Goal: Information Seeking & Learning: Learn about a topic

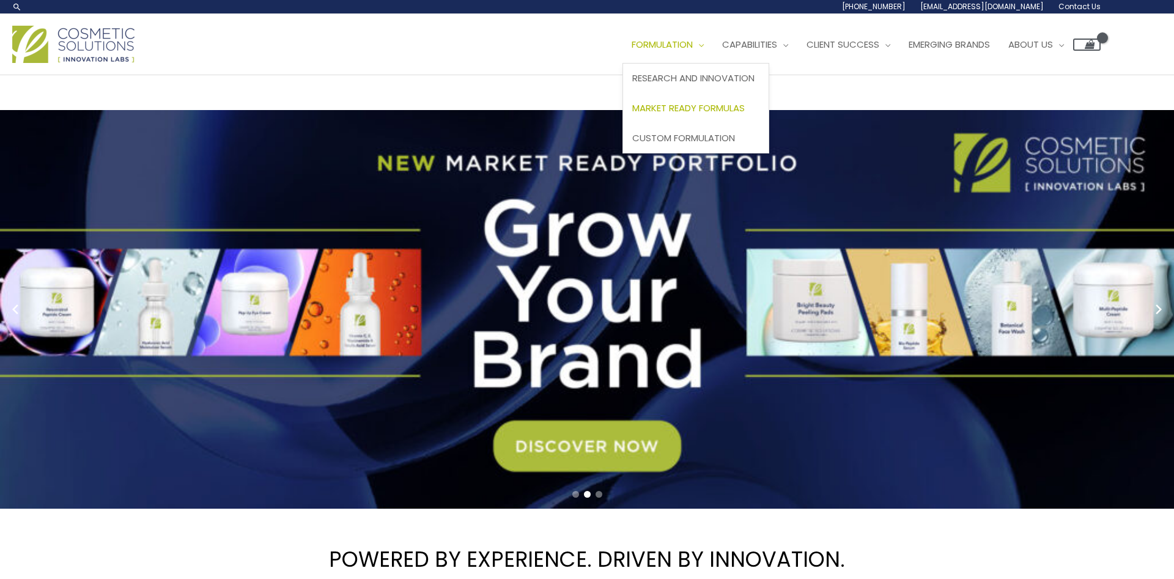
click at [705, 110] on span "Market Ready Formulas" at bounding box center [688, 107] width 112 height 13
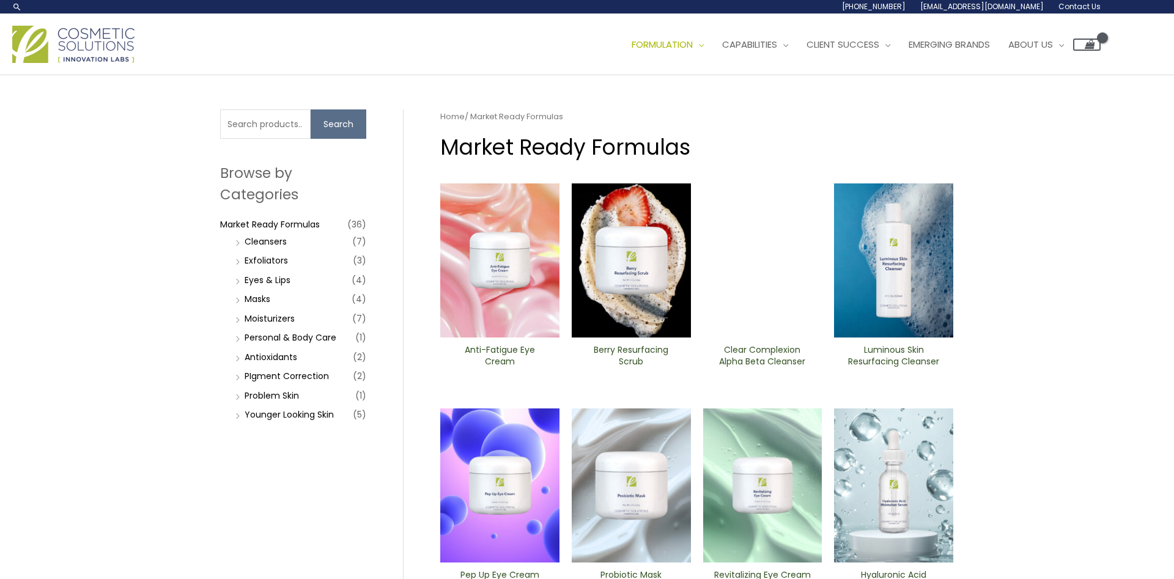
click at [1031, 237] on div "Search for: Search Browse by Categories Market Ready Formulas (36) Cleansers (7…" at bounding box center [587, 502] width 1174 height 855
click at [977, 43] on span "Emerging Brands" at bounding box center [948, 44] width 81 height 13
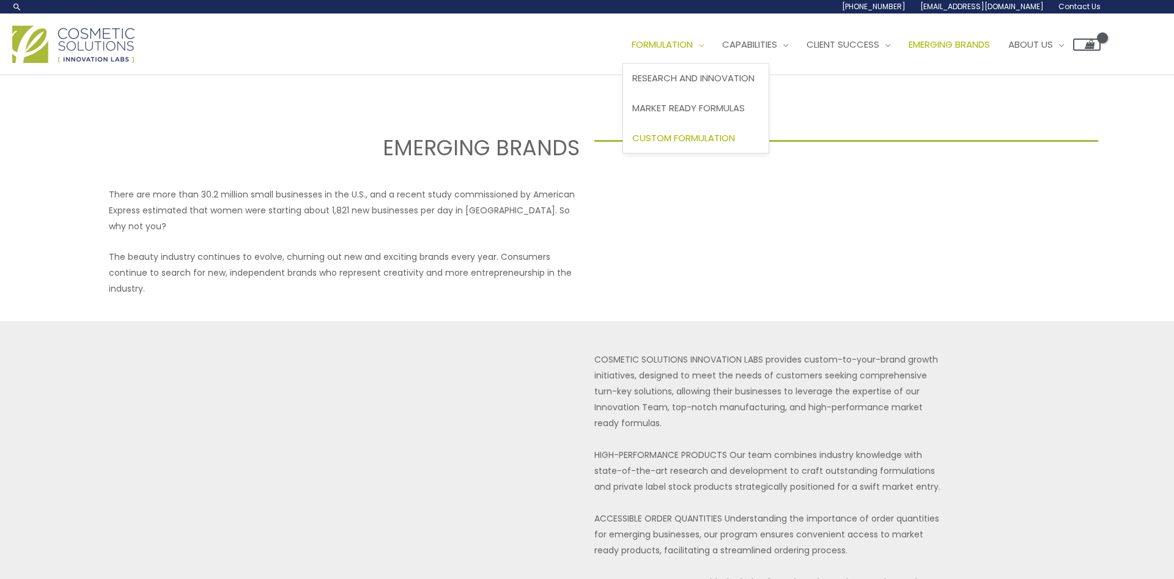
click at [679, 134] on span "Custom Formulation" at bounding box center [683, 137] width 103 height 13
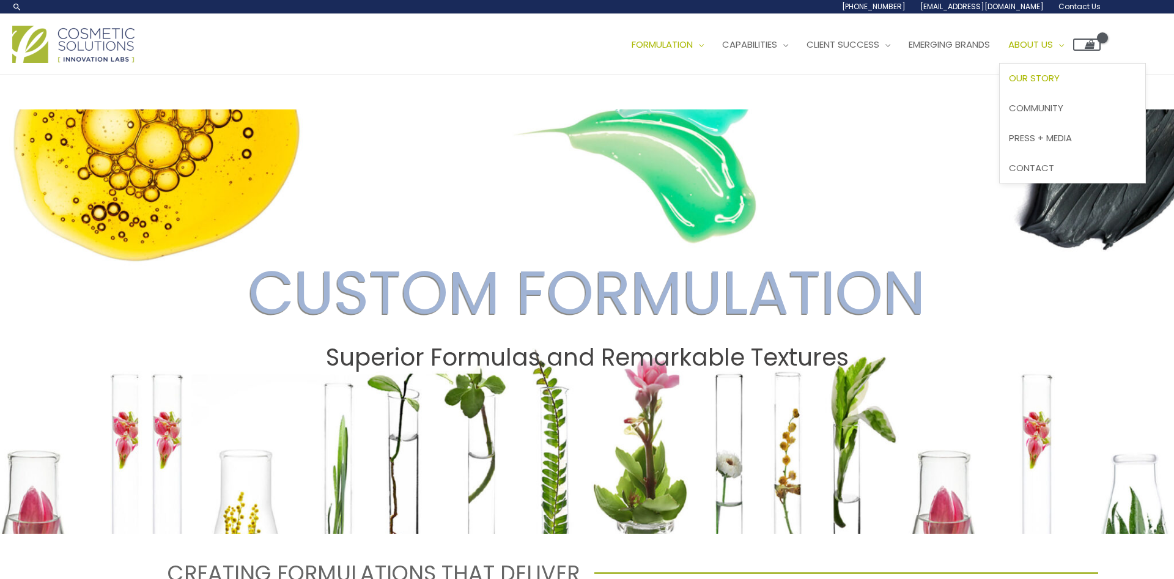
click at [1059, 79] on span "Our Story" at bounding box center [1034, 78] width 51 height 13
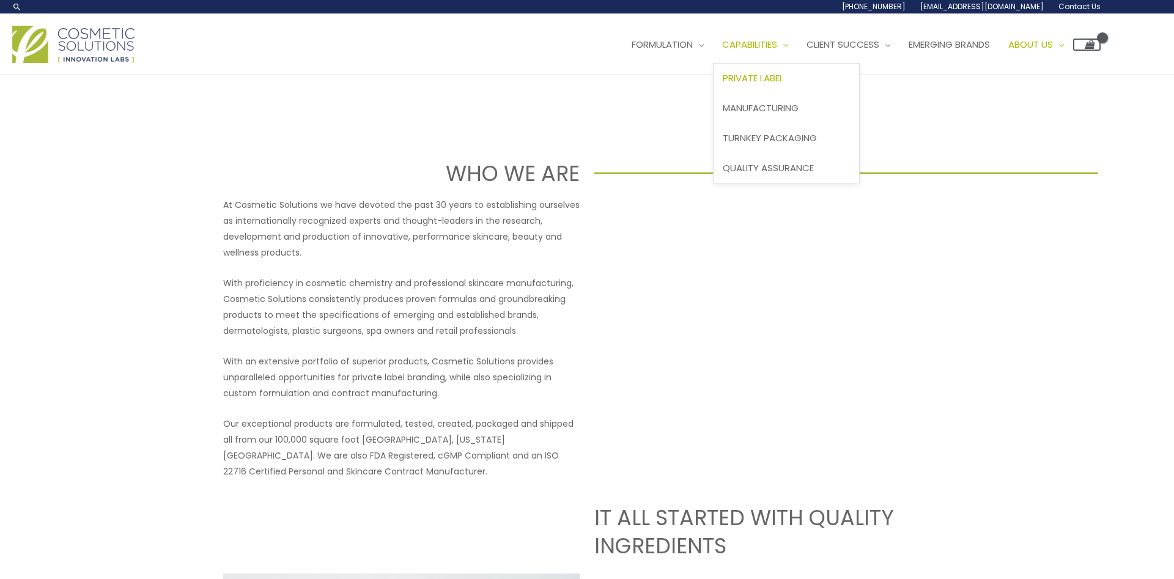
click at [768, 79] on span "Private Label" at bounding box center [753, 78] width 61 height 13
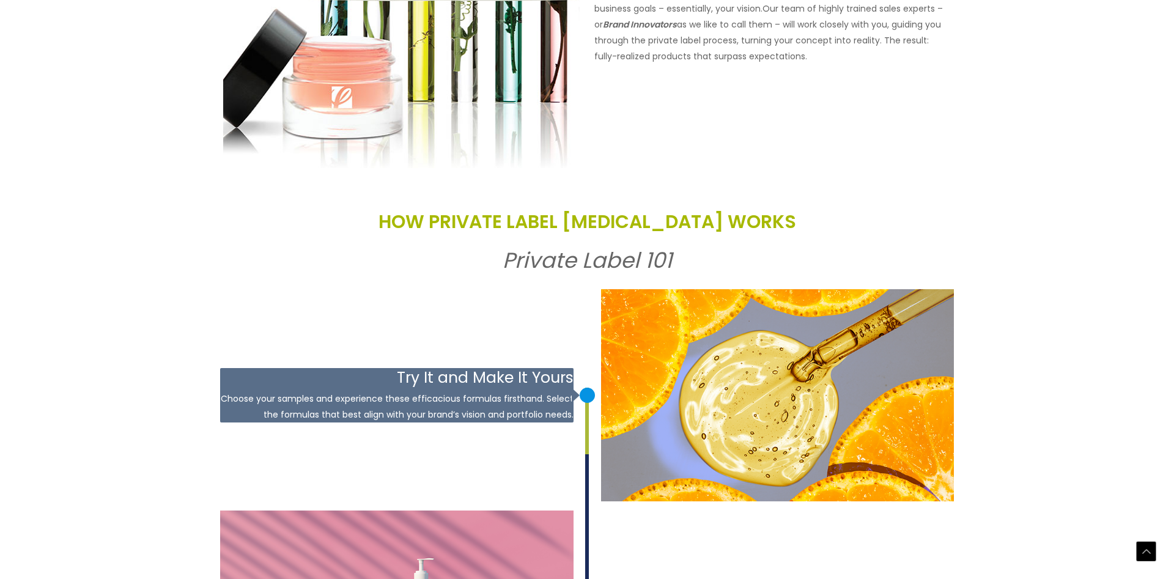
scroll to position [1309, 0]
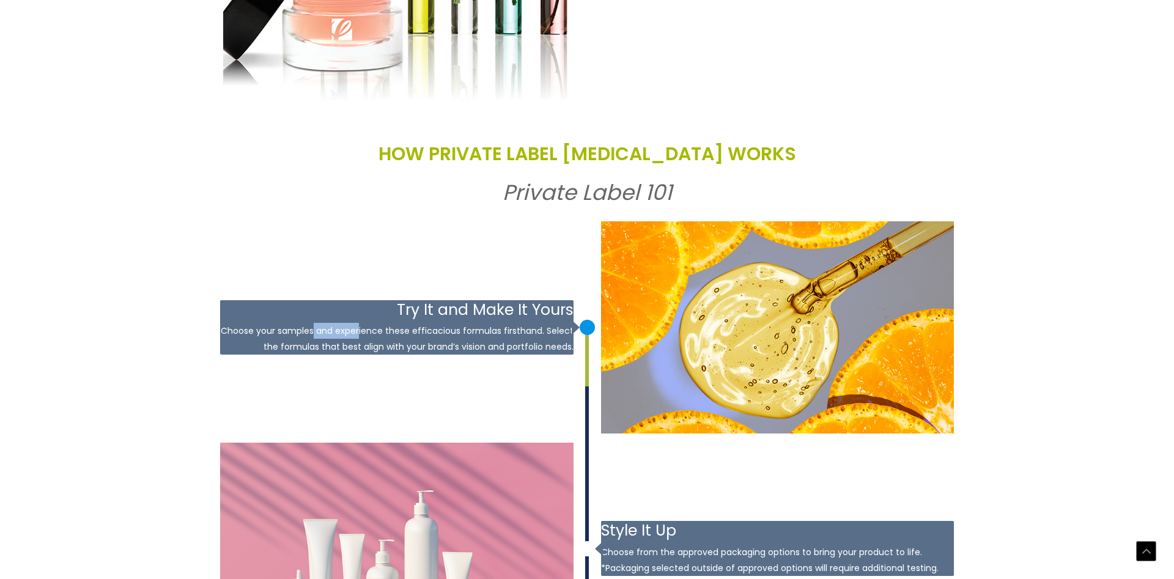
drag, startPoint x: 332, startPoint y: 331, endPoint x: 363, endPoint y: 334, distance: 31.3
click at [363, 334] on p "Choose your samples and experience these efficacious formulas firsthand. Select…" at bounding box center [396, 339] width 353 height 32
click at [456, 333] on p "Choose your samples and experience these efficacious formulas firsthand. Select…" at bounding box center [396, 339] width 353 height 32
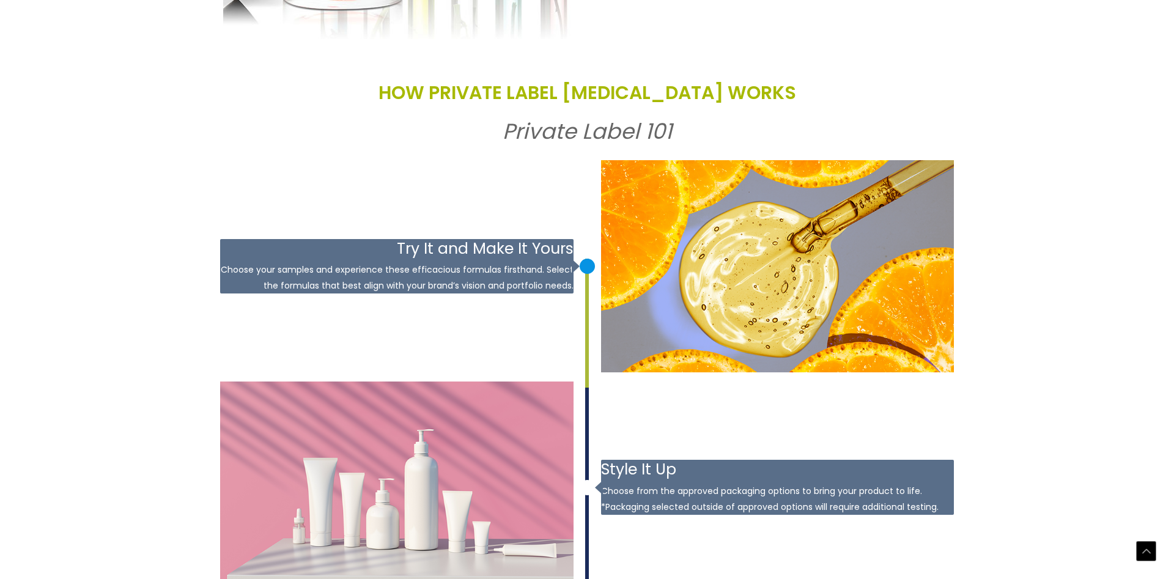
scroll to position [1372, 0]
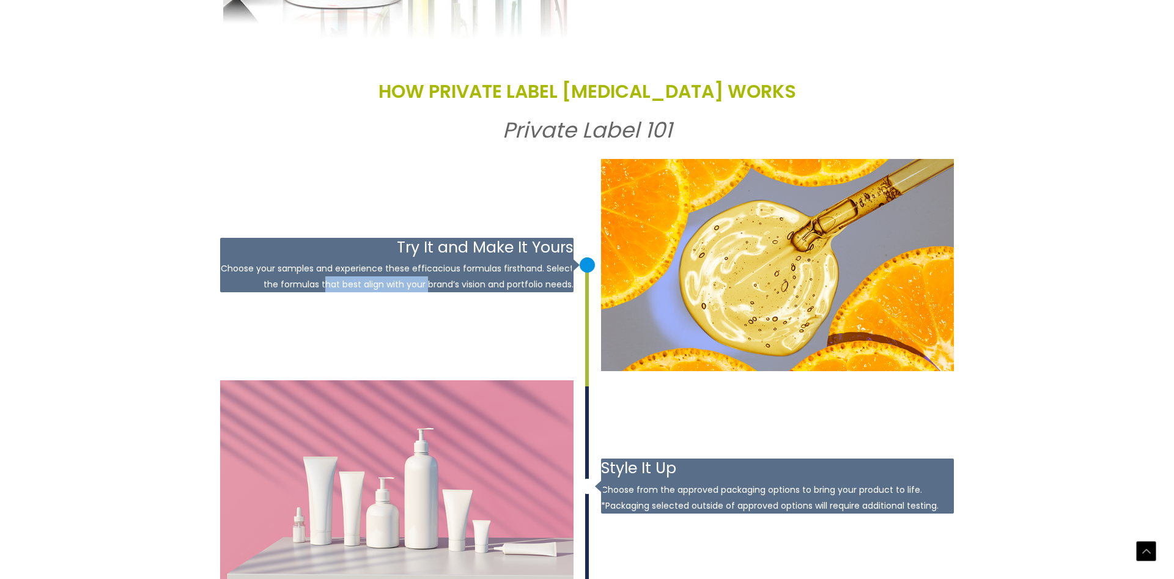
drag, startPoint x: 327, startPoint y: 287, endPoint x: 428, endPoint y: 279, distance: 101.2
click at [428, 279] on p "Choose your samples and experience these efficacious formulas firsthand. Select…" at bounding box center [396, 276] width 353 height 32
click at [506, 285] on p "Choose your samples and experience these efficacious formulas firsthand. Select…" at bounding box center [396, 276] width 353 height 32
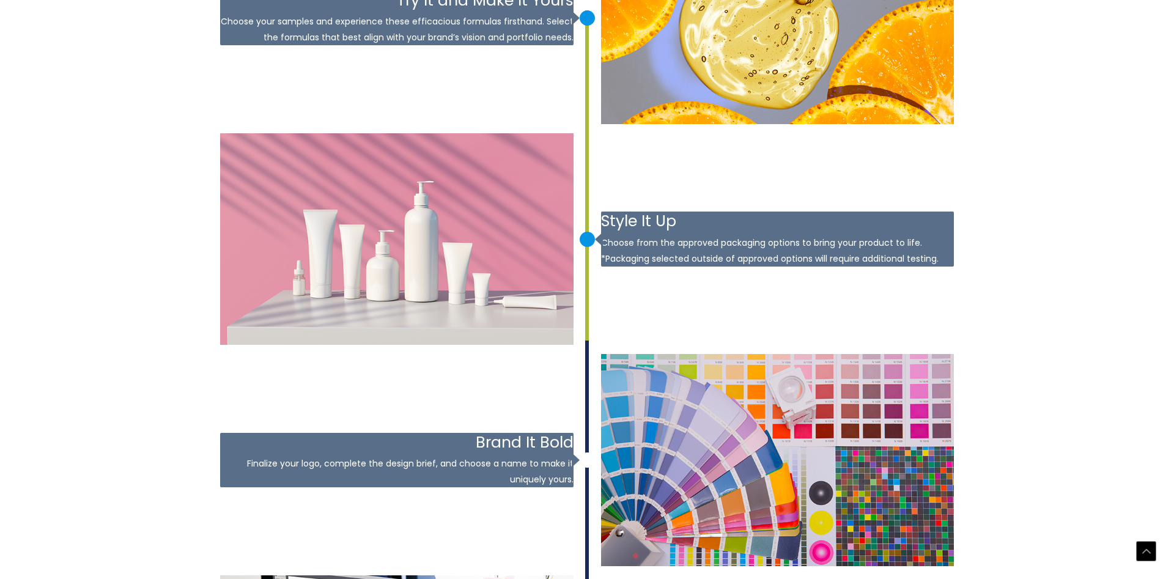
scroll to position [1621, 0]
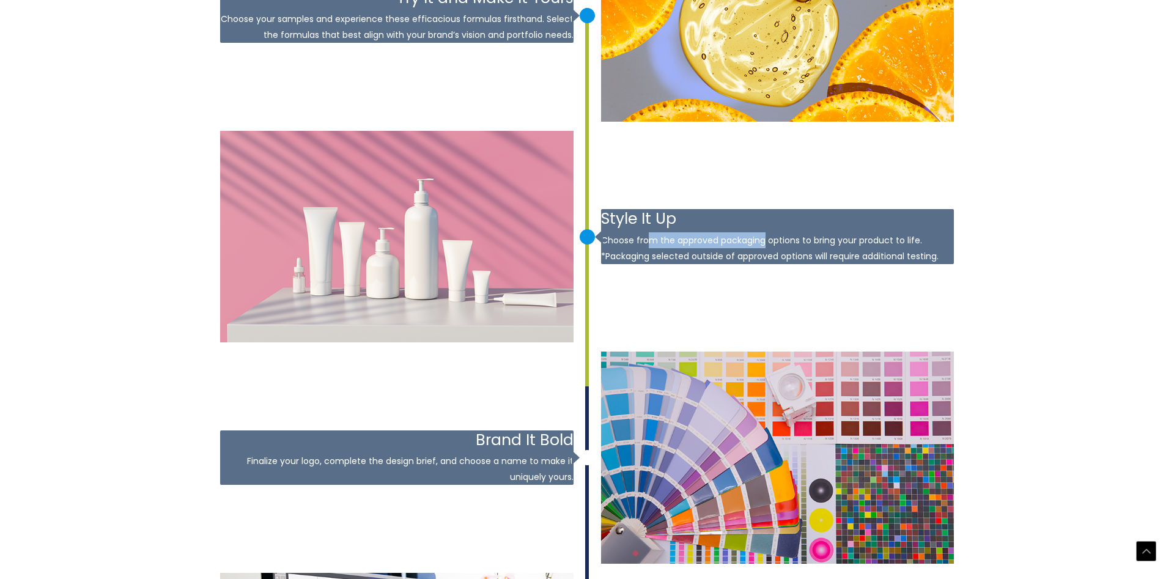
drag, startPoint x: 647, startPoint y: 242, endPoint x: 764, endPoint y: 244, distance: 117.4
click at [764, 244] on p "Choose from the approved packaging options to bring your product to life. *Pack…" at bounding box center [777, 248] width 353 height 32
click at [825, 240] on p "Choose from the approved packaging options to bring your product to life. *Pack…" at bounding box center [777, 248] width 353 height 32
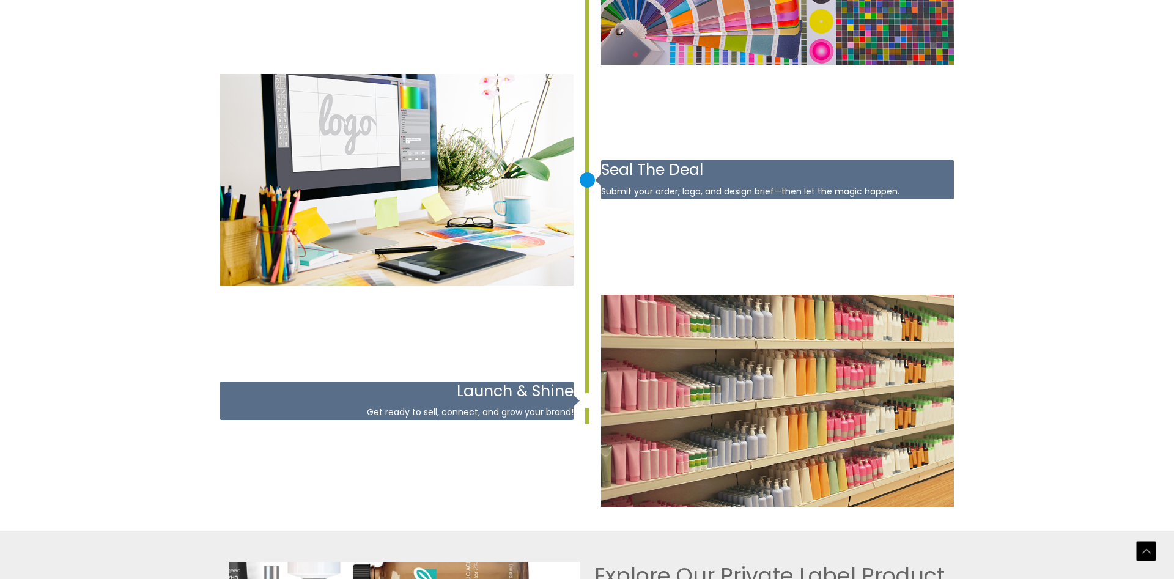
scroll to position [2245, 0]
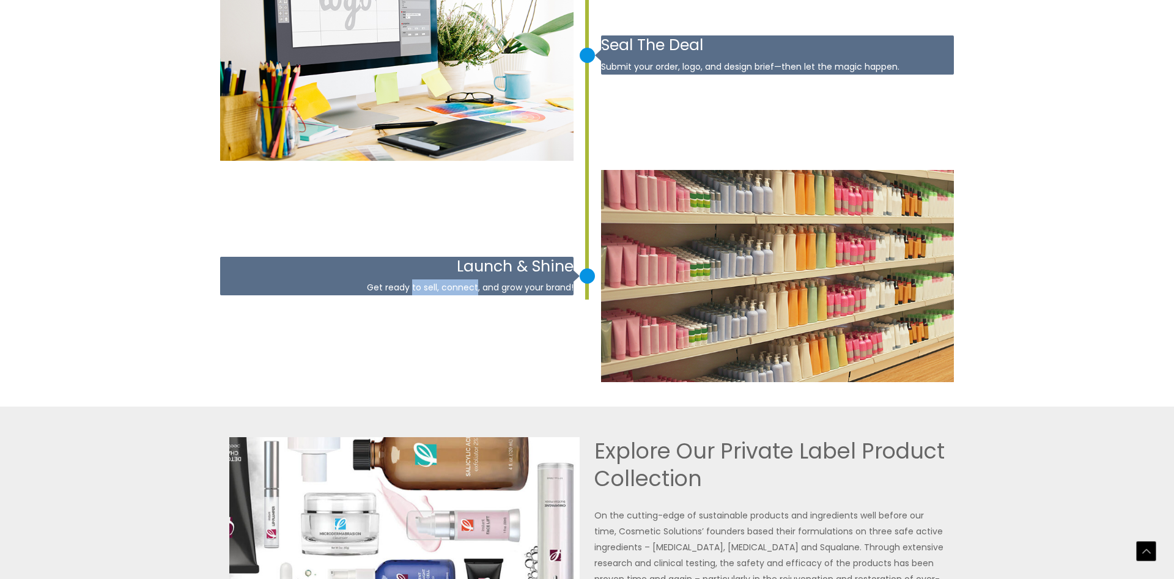
drag, startPoint x: 413, startPoint y: 288, endPoint x: 476, endPoint y: 289, distance: 63.0
click at [476, 289] on p "Get ready to sell, connect, and grow your brand!" at bounding box center [396, 287] width 353 height 16
click at [529, 317] on article "January 1, 2019 Launch & Shine Get ready to sell, connect, and grow your brand!" at bounding box center [587, 276] width 734 height 212
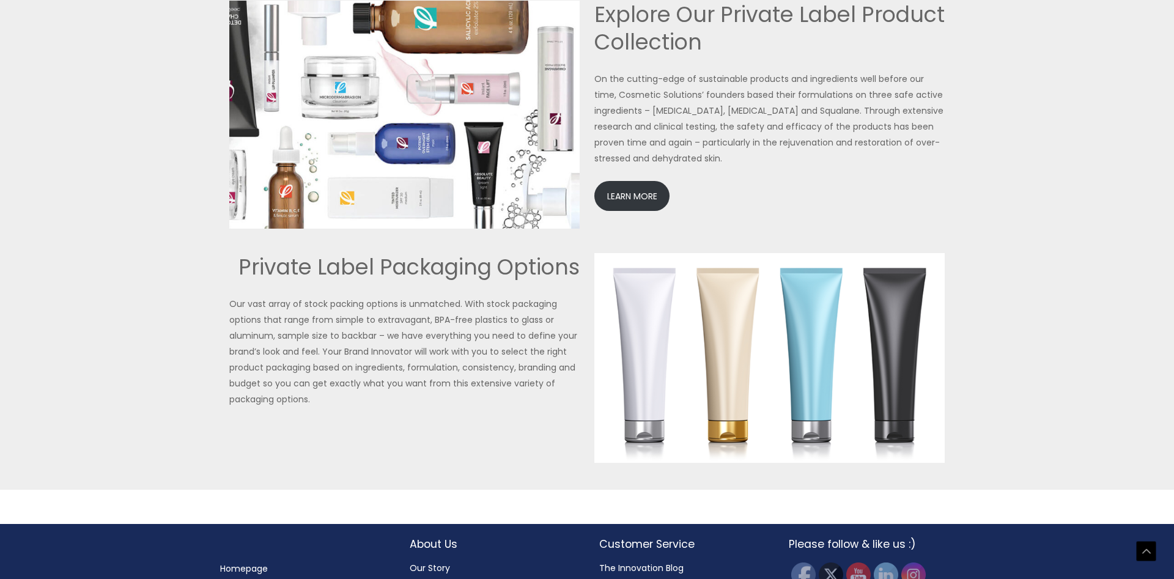
scroll to position [2738, 0]
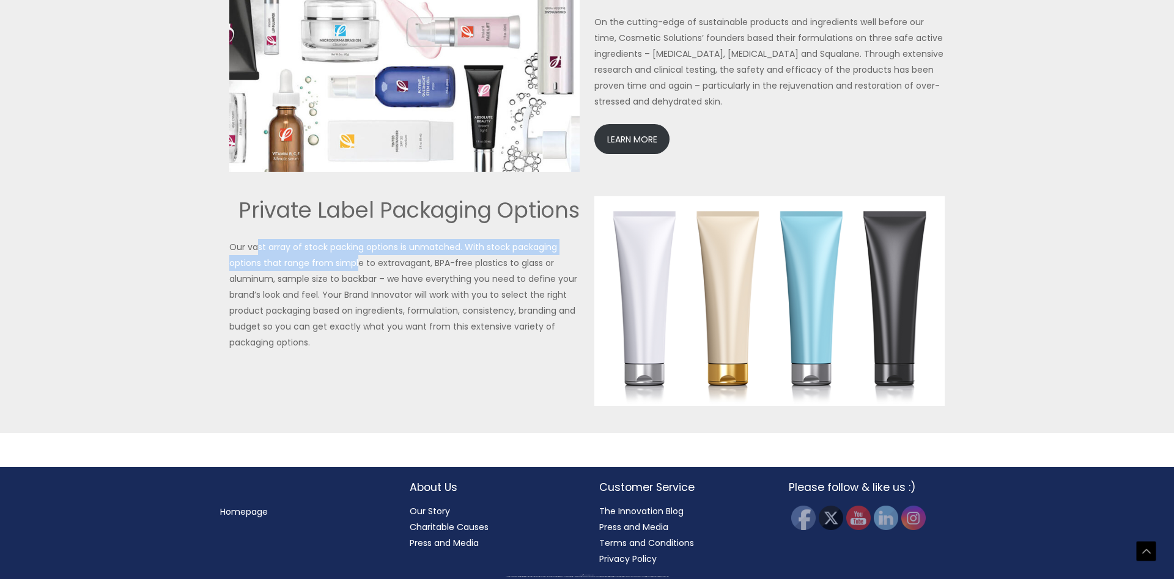
drag, startPoint x: 256, startPoint y: 247, endPoint x: 359, endPoint y: 256, distance: 103.7
click at [359, 256] on p "Our vast array of stock packing options is unmatched. With stock packaging opti…" at bounding box center [404, 294] width 350 height 111
click at [323, 213] on h2 "Private Label Packaging Options" at bounding box center [404, 210] width 350 height 28
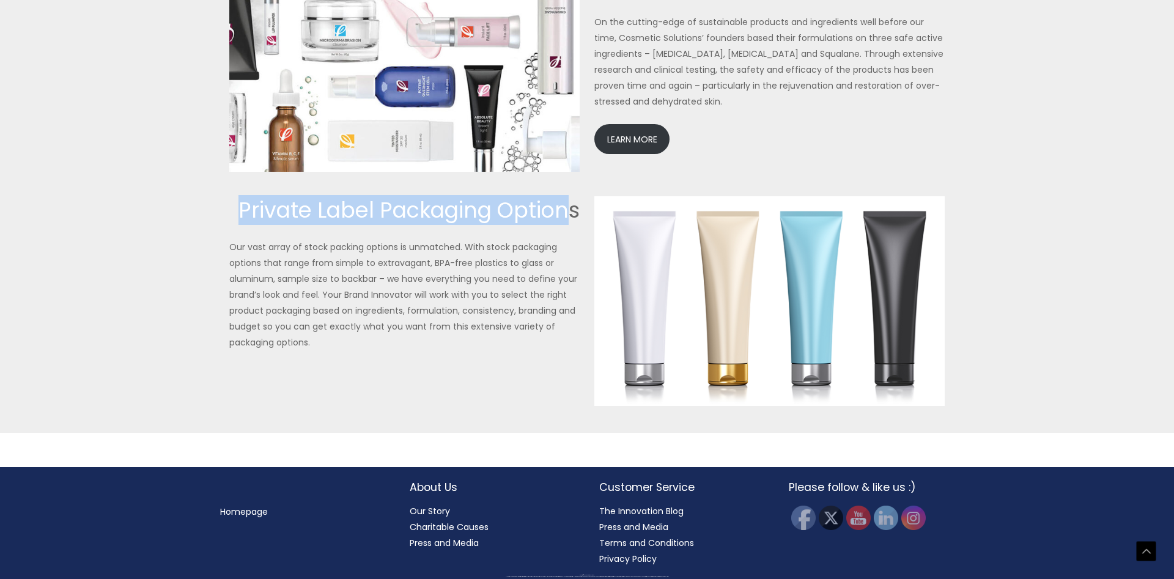
drag, startPoint x: 238, startPoint y: 209, endPoint x: 565, endPoint y: 212, distance: 327.7
click at [565, 212] on h2 "Private Label Packaging Options" at bounding box center [404, 210] width 350 height 28
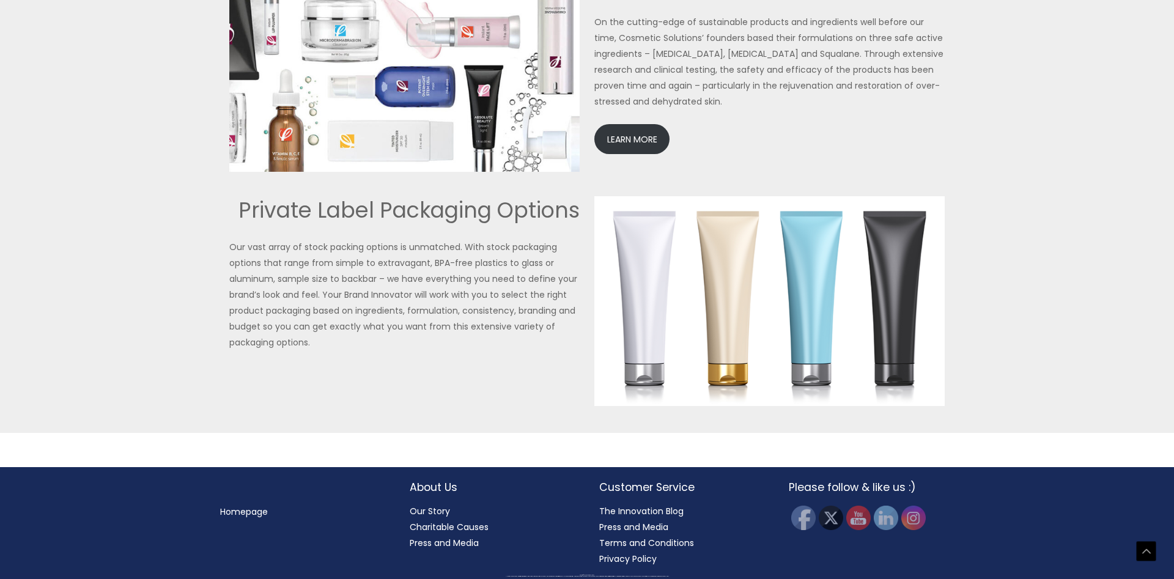
click at [410, 278] on p "Our vast array of stock packing options is unmatched. With stock packaging opti…" at bounding box center [404, 294] width 350 height 111
click at [446, 298] on p "Our vast array of stock packing options is unmatched. With stock packaging opti…" at bounding box center [404, 294] width 350 height 111
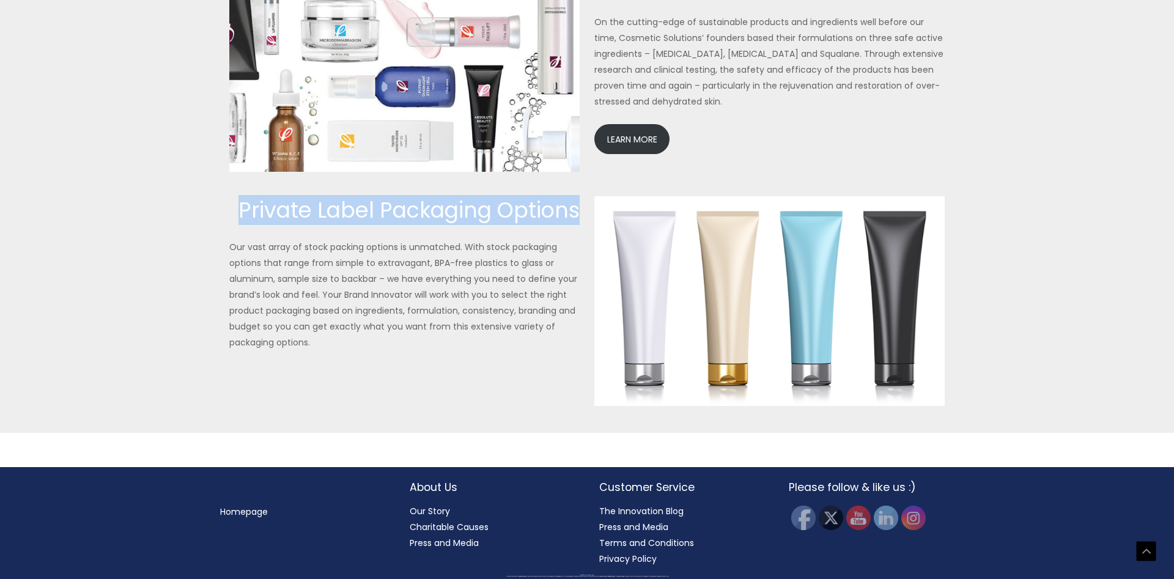
drag, startPoint x: 241, startPoint y: 208, endPoint x: 576, endPoint y: 221, distance: 335.8
click at [576, 221] on h2 "Private Label Packaging Options" at bounding box center [404, 210] width 350 height 28
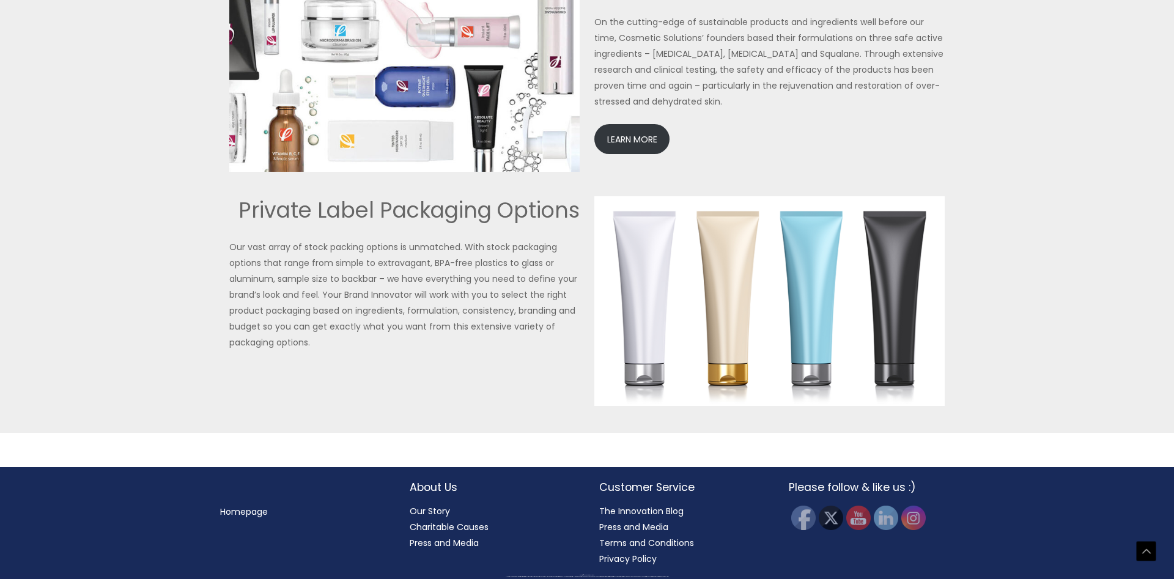
click at [465, 251] on p "Our vast array of stock packing options is unmatched. With stock packaging opti…" at bounding box center [404, 294] width 350 height 111
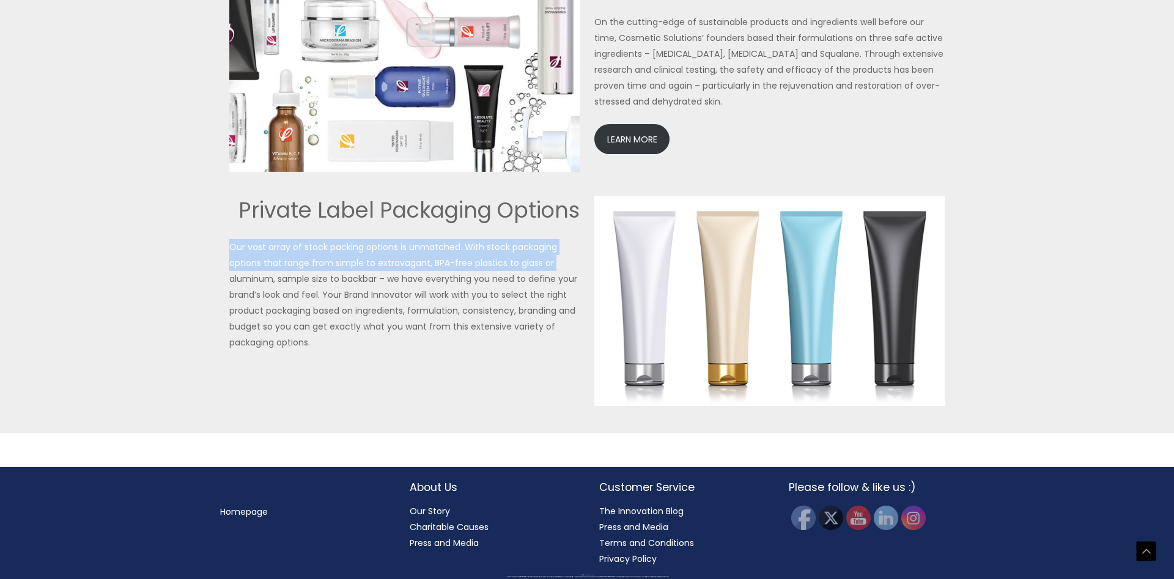
drag, startPoint x: 230, startPoint y: 245, endPoint x: 553, endPoint y: 261, distance: 322.6
click at [553, 261] on p "Our vast array of stock packing options is unmatched. With stock packaging opti…" at bounding box center [404, 294] width 350 height 111
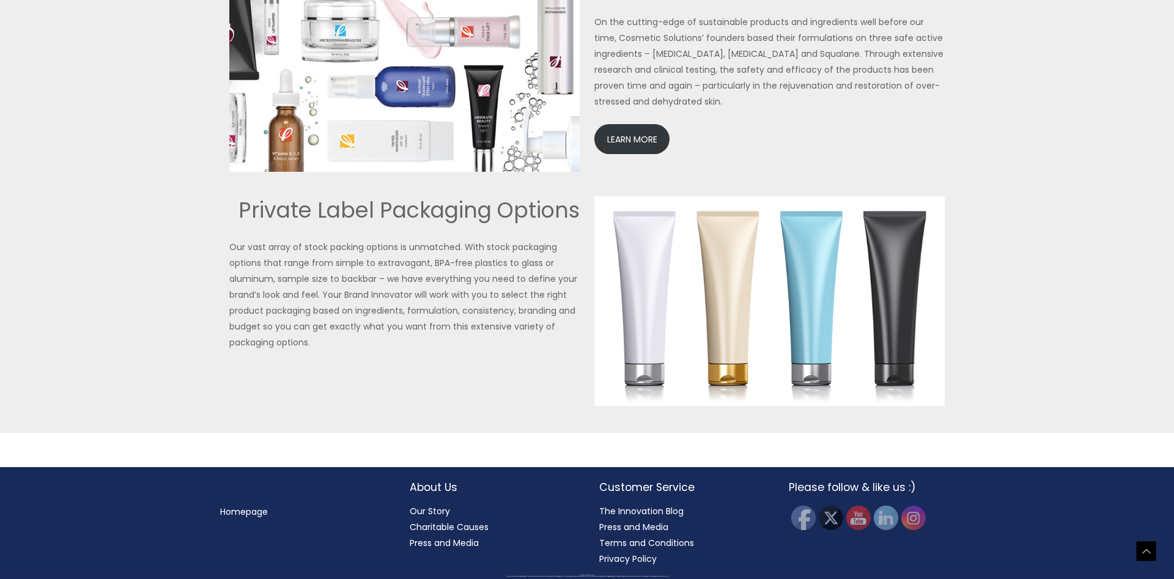
click at [340, 284] on p "Our vast array of stock packing options is unmatched. With stock packaging opti…" at bounding box center [404, 294] width 350 height 111
drag, startPoint x: 304, startPoint y: 246, endPoint x: 422, endPoint y: 246, distance: 118.6
click at [422, 246] on p "Our vast array of stock packing options is unmatched. With stock packaging opti…" at bounding box center [404, 294] width 350 height 111
click at [285, 259] on p "Our vast array of stock packing options is unmatched. With stock packaging opti…" at bounding box center [404, 294] width 350 height 111
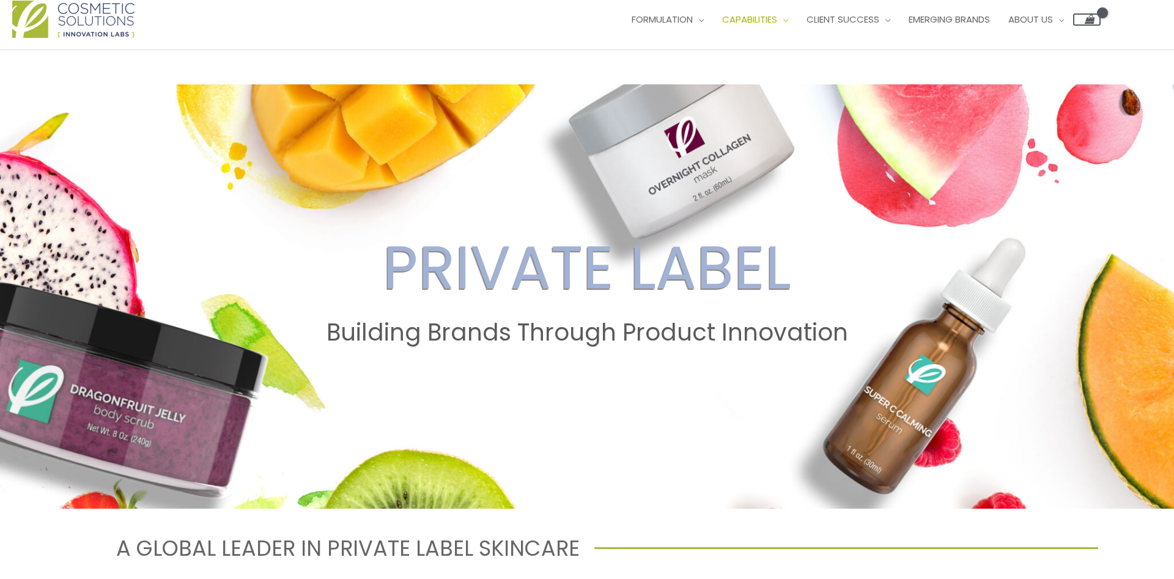
scroll to position [0, 0]
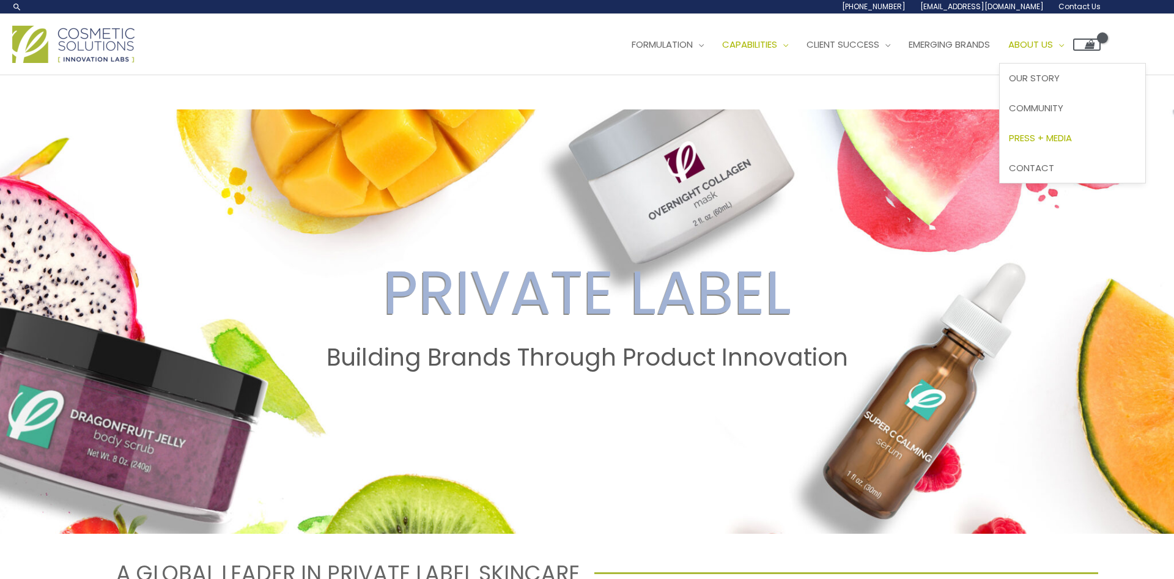
click at [1070, 138] on span "Press + Media" at bounding box center [1040, 137] width 63 height 13
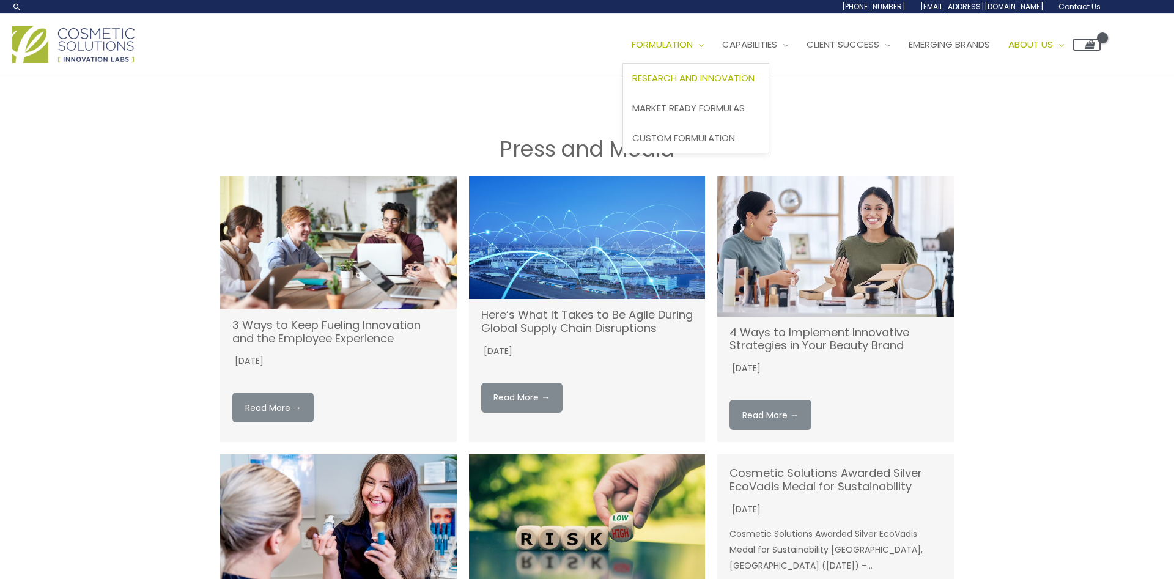
click at [698, 76] on span "Research and Innovation" at bounding box center [693, 78] width 122 height 13
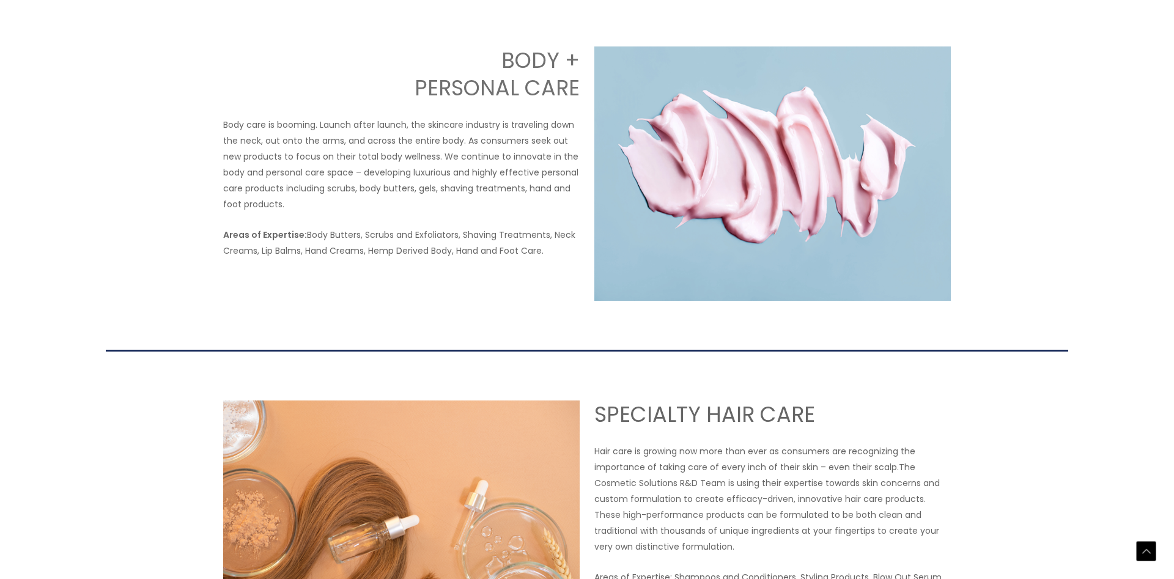
scroll to position [1496, 0]
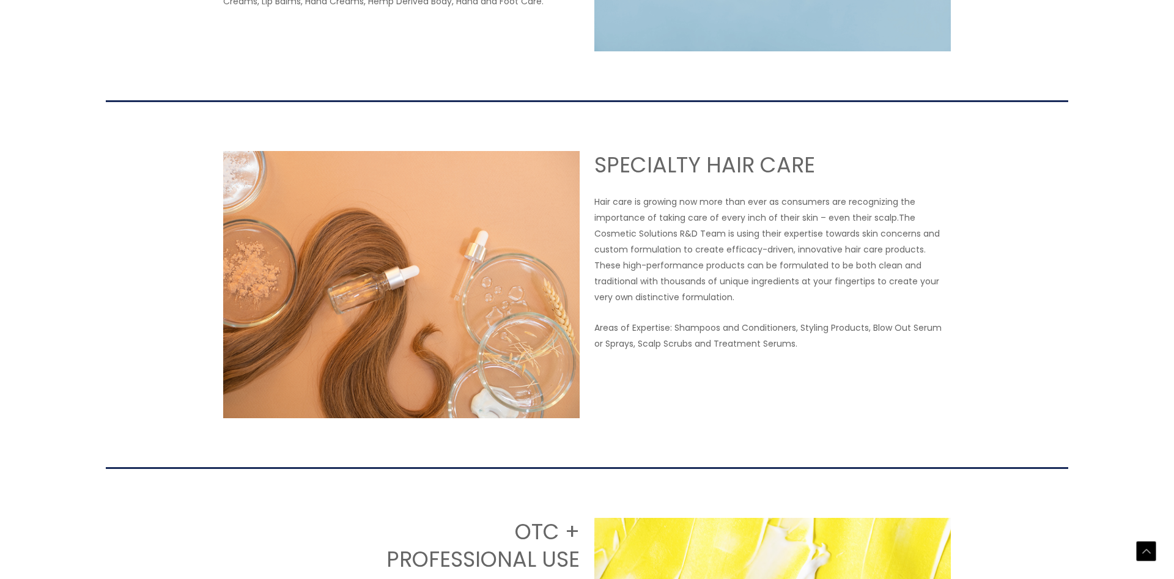
click at [575, 252] on img at bounding box center [401, 284] width 356 height 267
click at [680, 216] on p "Hair care is growing now more than ever as consumers are recognizing the import…" at bounding box center [772, 249] width 356 height 111
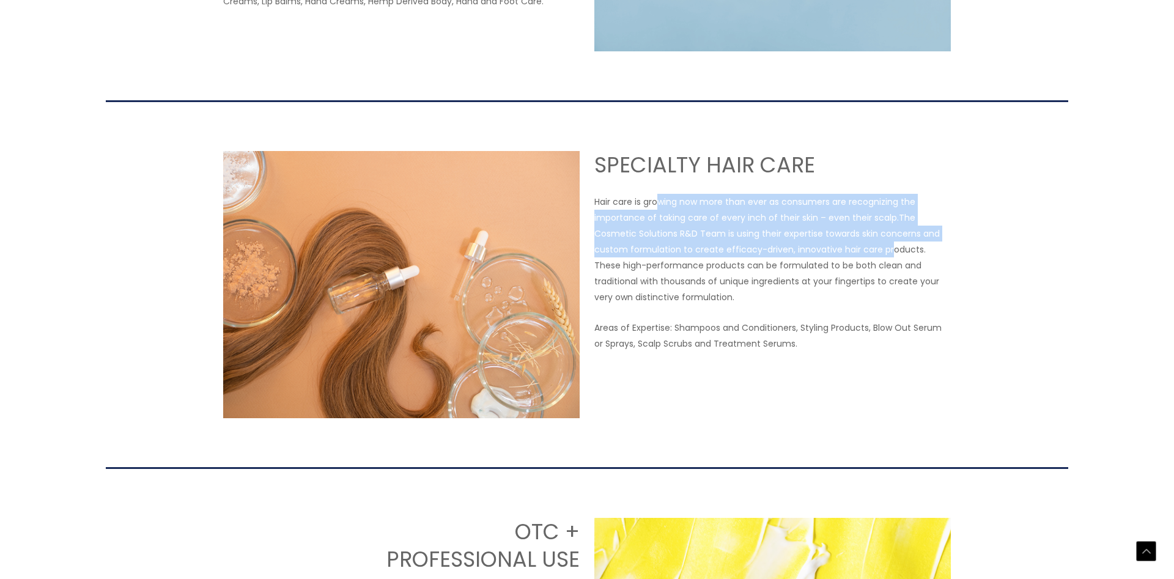
drag, startPoint x: 756, startPoint y: 202, endPoint x: 886, endPoint y: 242, distance: 136.9
click at [886, 242] on p "Hair care is growing now more than ever as consumers are recognizing the import…" at bounding box center [772, 249] width 356 height 111
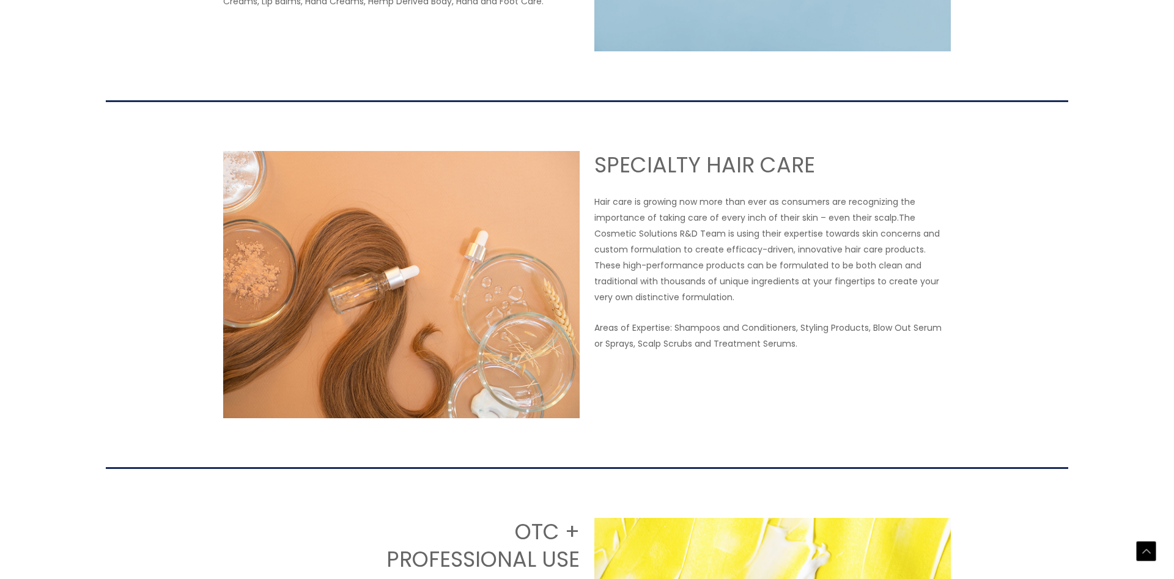
click at [701, 320] on p "Areas of Expertise: Shampoos and Conditioners, Styling Products, Blow Out Serum…" at bounding box center [772, 336] width 356 height 32
drag, startPoint x: 720, startPoint y: 325, endPoint x: 832, endPoint y: 325, distance: 111.9
click at [832, 325] on p "Areas of Expertise: Shampoos and Conditioners, Styling Products, Blow Out Serum…" at bounding box center [772, 336] width 356 height 32
click at [888, 331] on p "Areas of Expertise: Shampoos and Conditioners, Styling Products, Blow Out Serum…" at bounding box center [772, 336] width 356 height 32
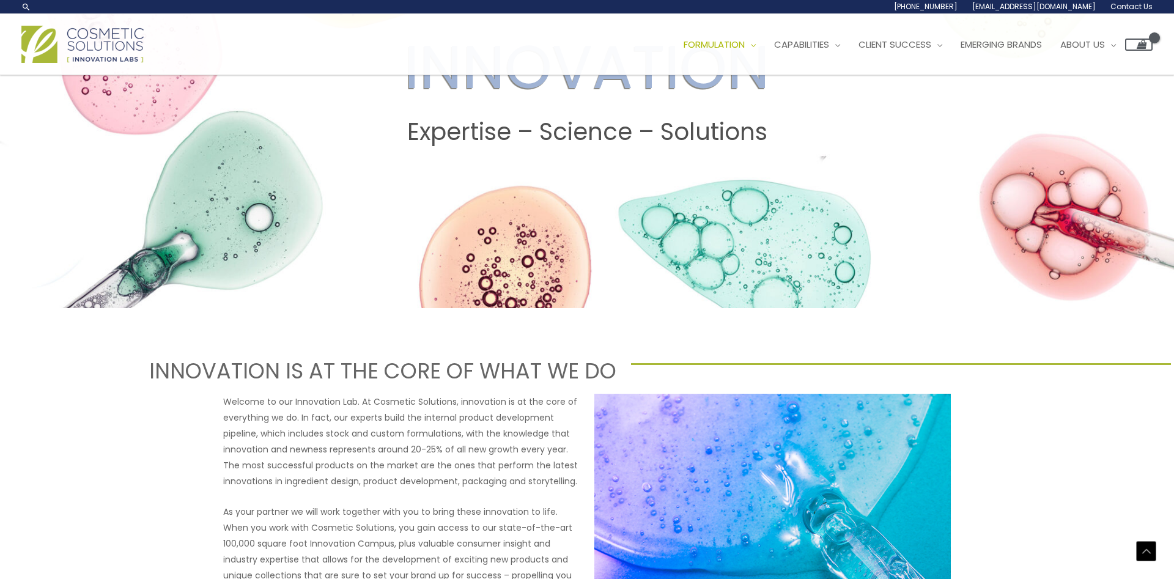
scroll to position [0, 0]
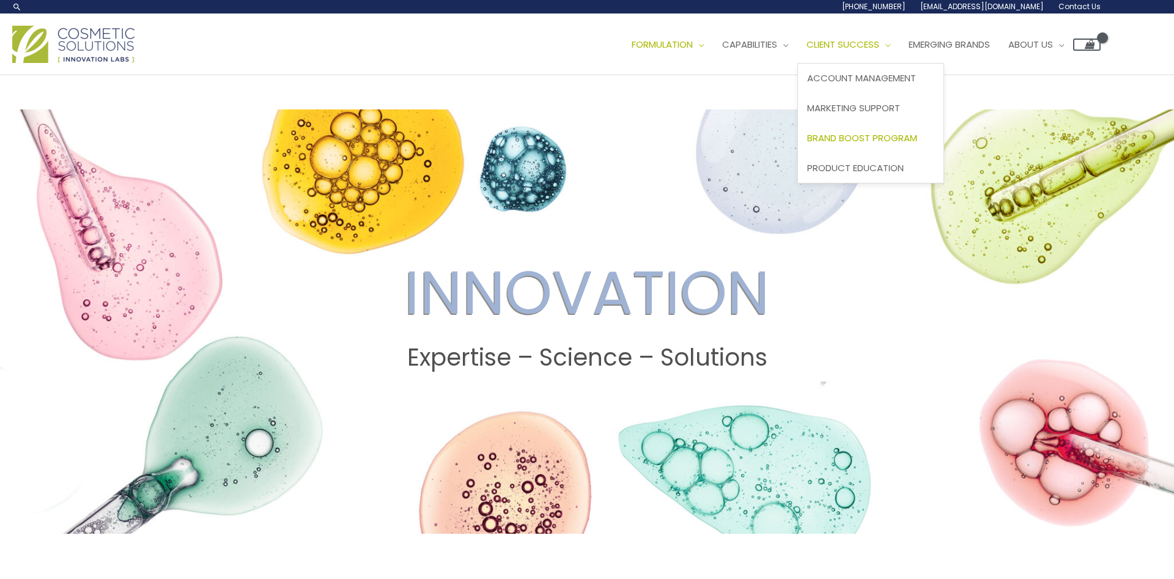
click at [883, 134] on span "Brand Boost Program" at bounding box center [862, 137] width 110 height 13
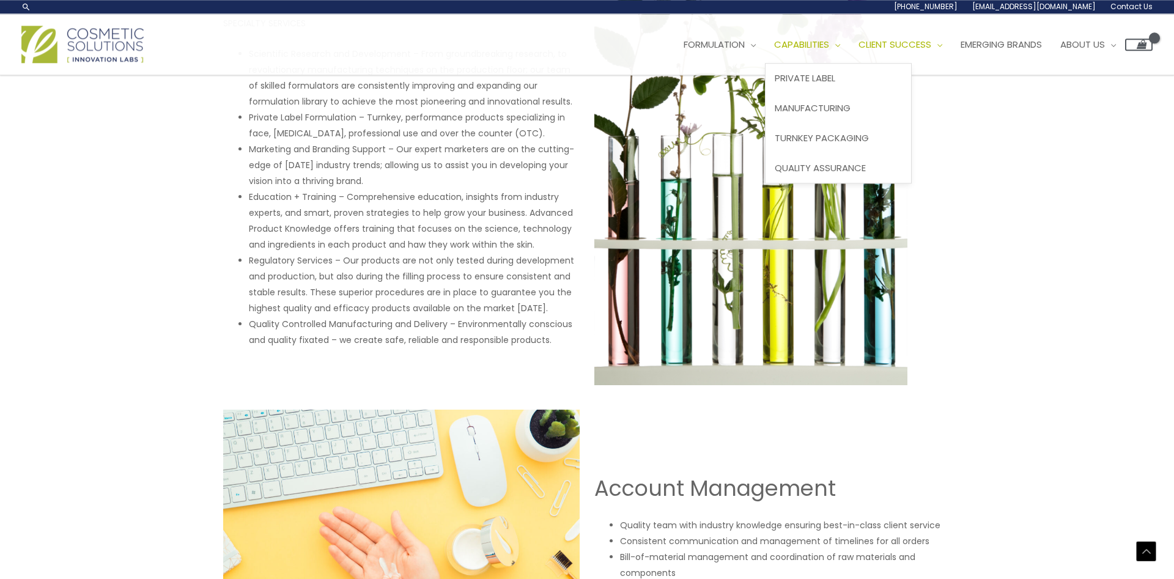
scroll to position [647, 0]
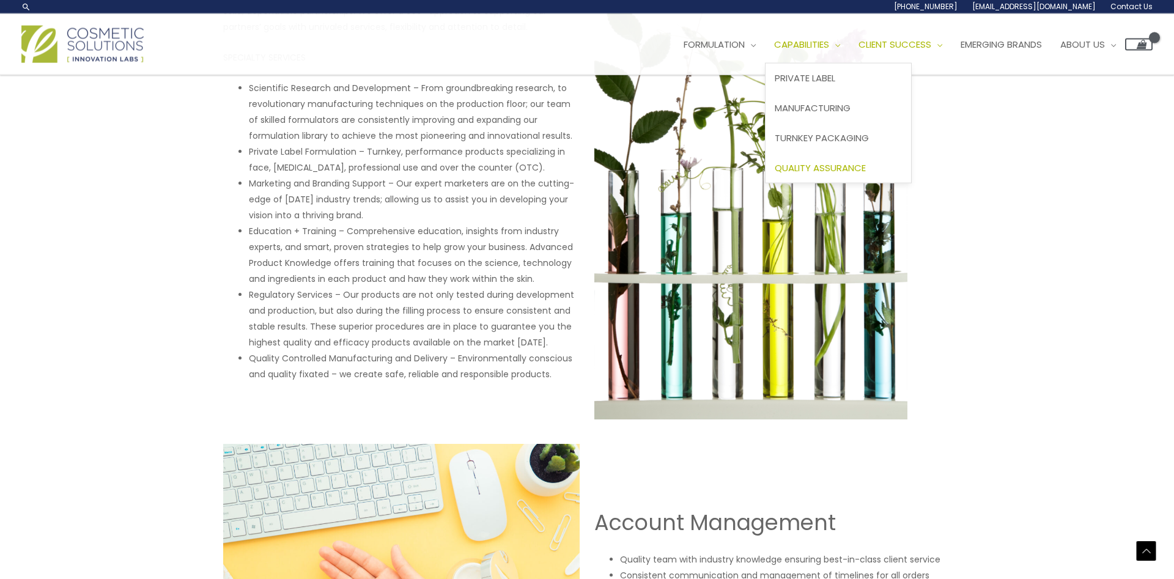
click at [845, 165] on span "Quality Assurance" at bounding box center [820, 167] width 91 height 13
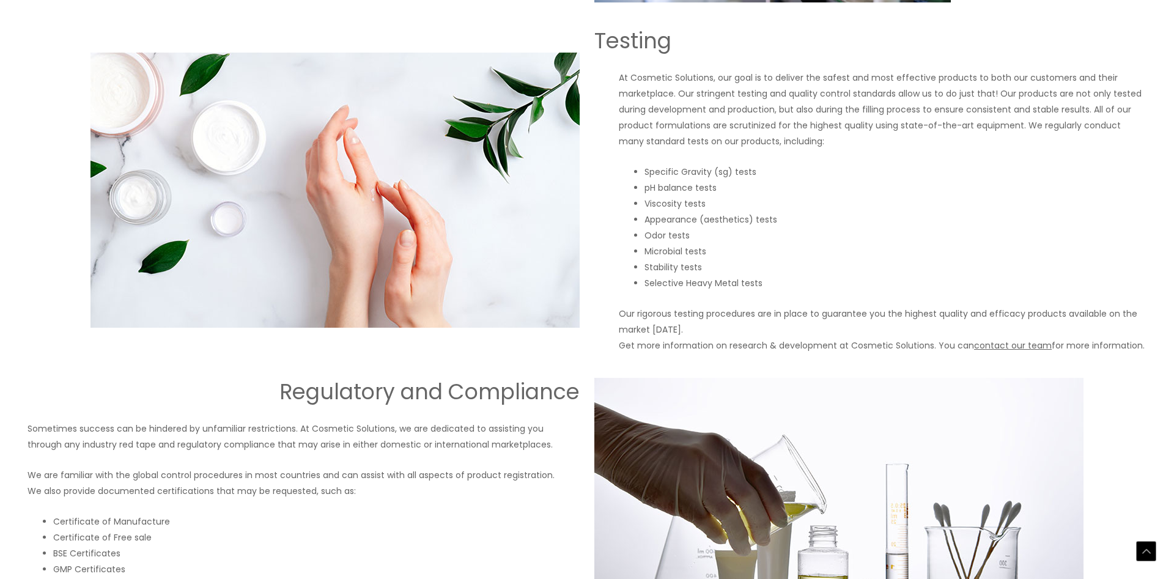
scroll to position [791, 0]
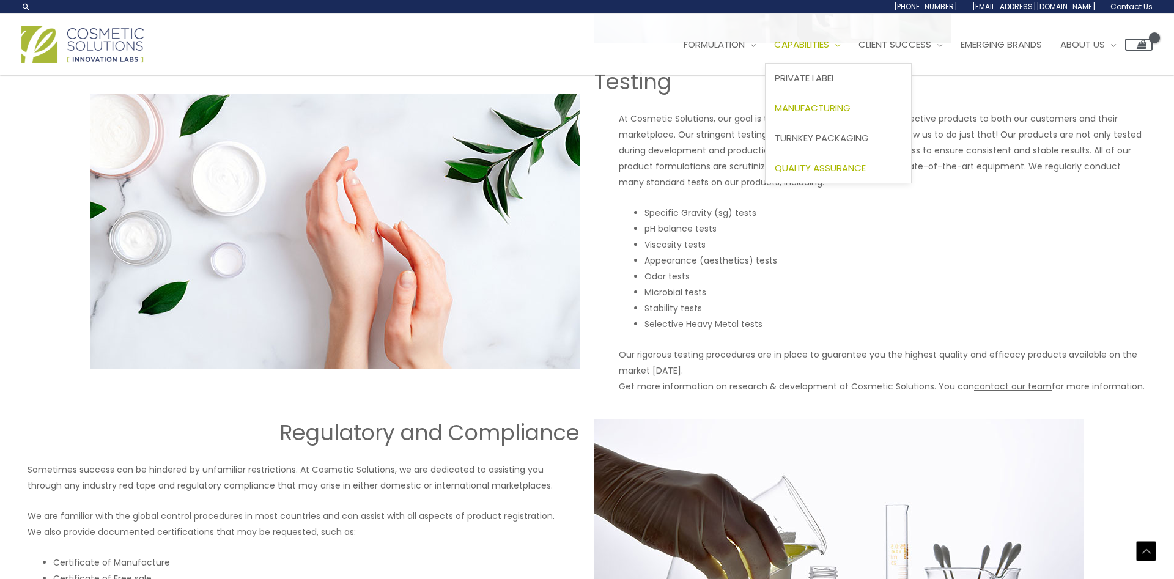
click at [839, 113] on span "Manufacturing" at bounding box center [813, 107] width 76 height 13
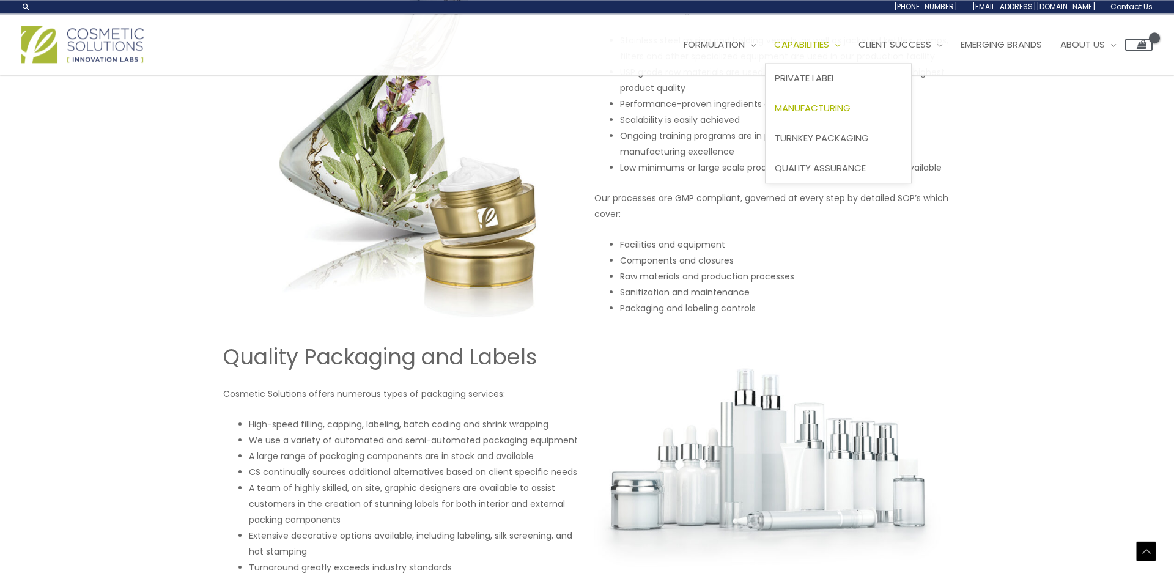
scroll to position [910, 0]
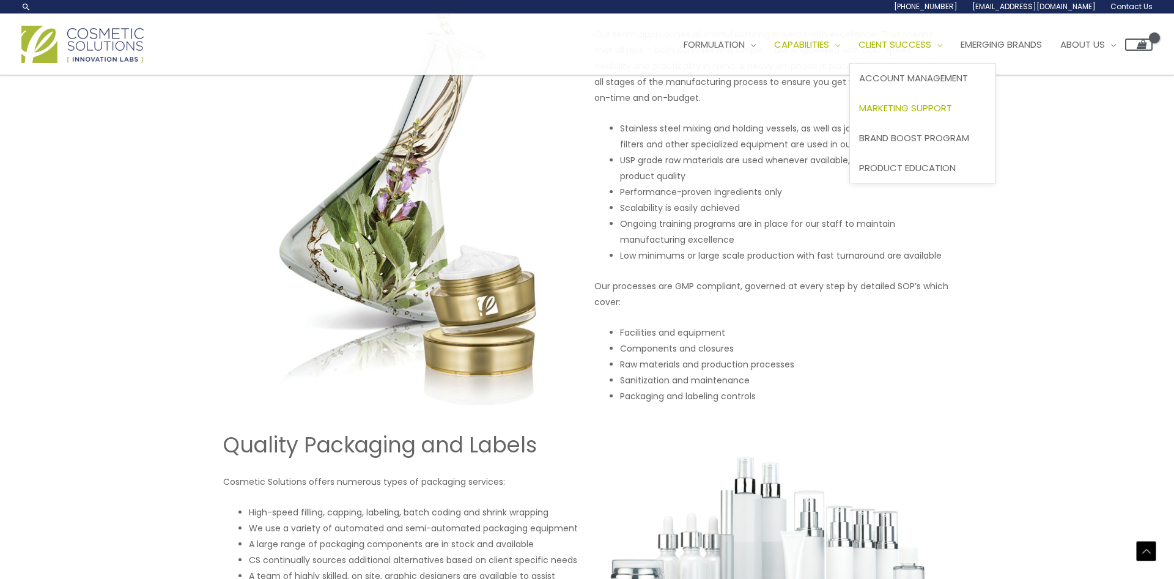
click at [921, 112] on span "Marketing Support" at bounding box center [905, 107] width 93 height 13
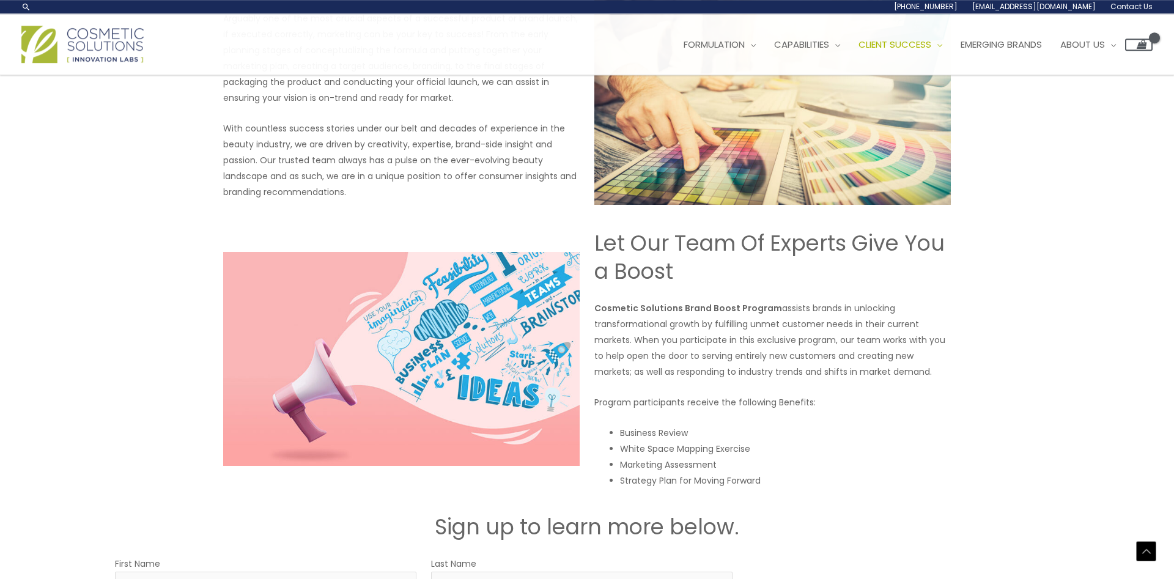
scroll to position [1320, 0]
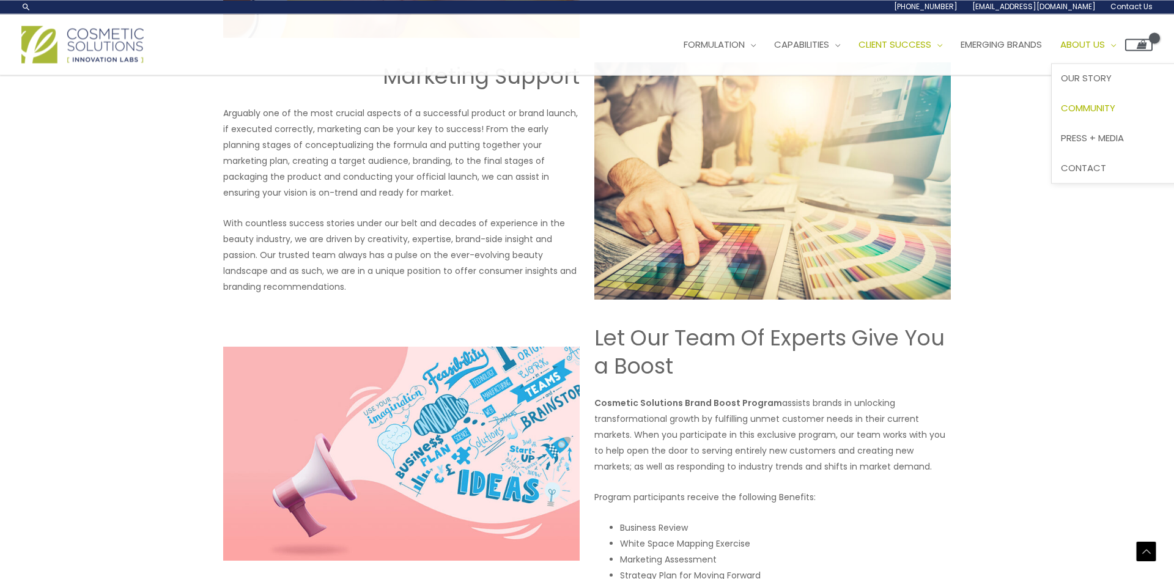
click at [1108, 103] on span "Community" at bounding box center [1088, 107] width 54 height 13
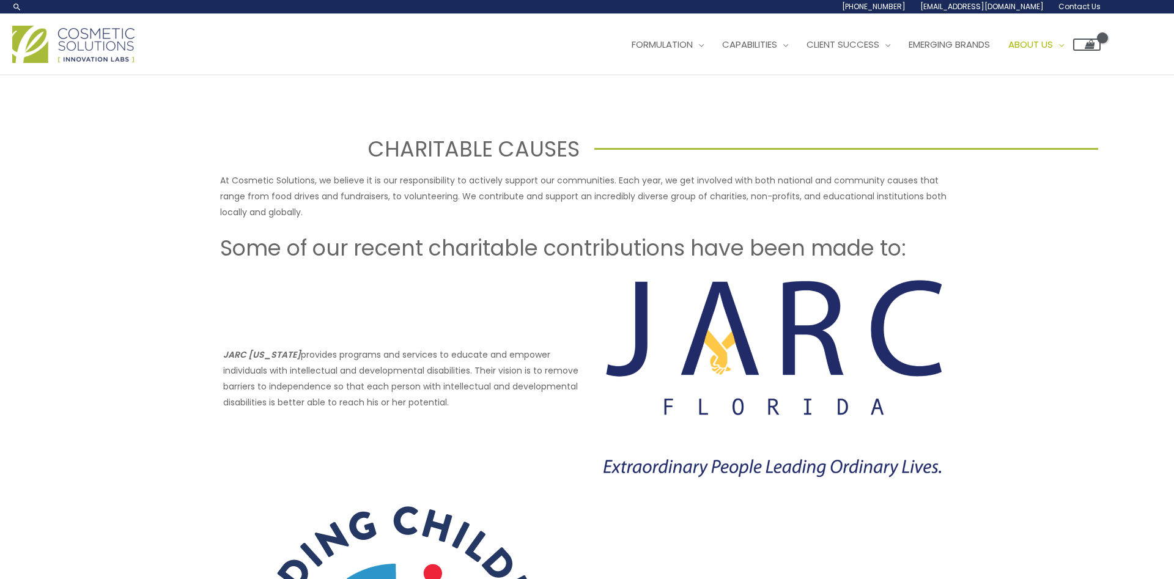
click at [94, 40] on img at bounding box center [73, 44] width 122 height 37
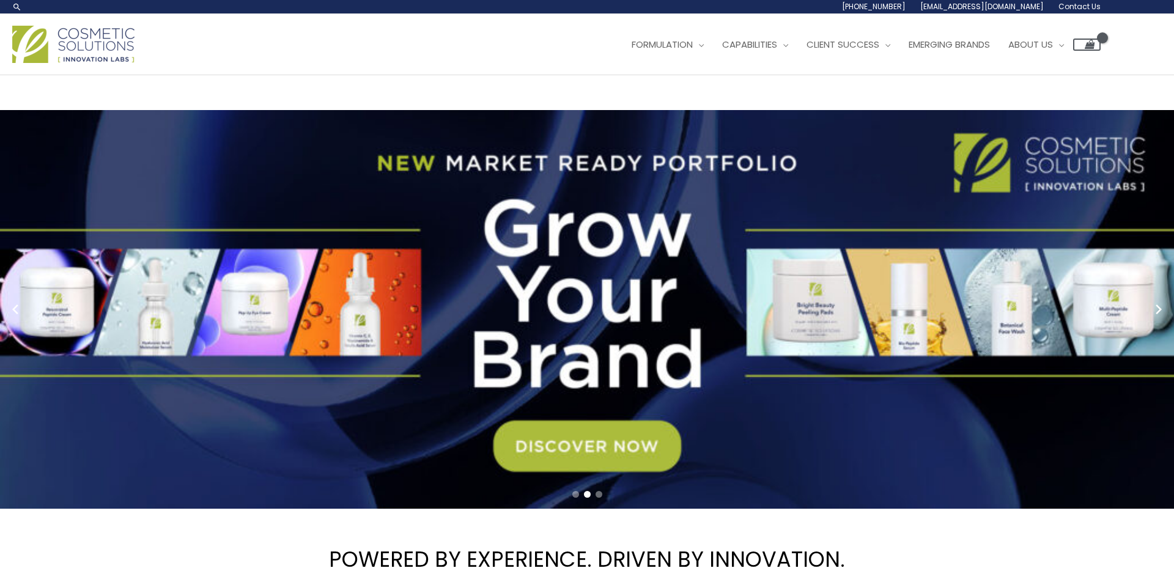
click at [597, 495] on span "Go to slide 3" at bounding box center [598, 494] width 7 height 7
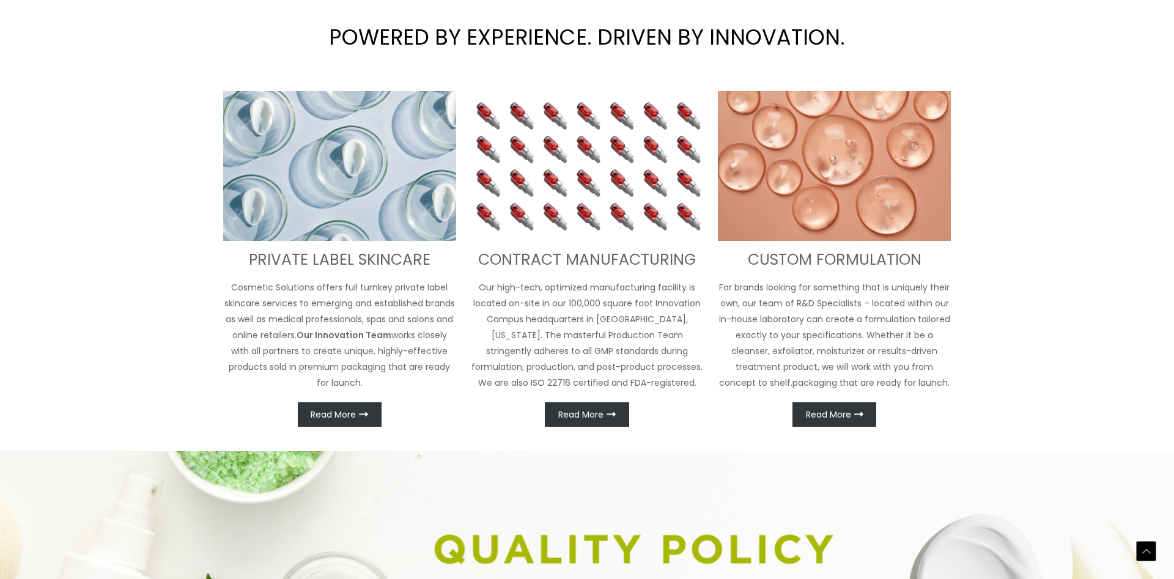
scroll to position [507, 0]
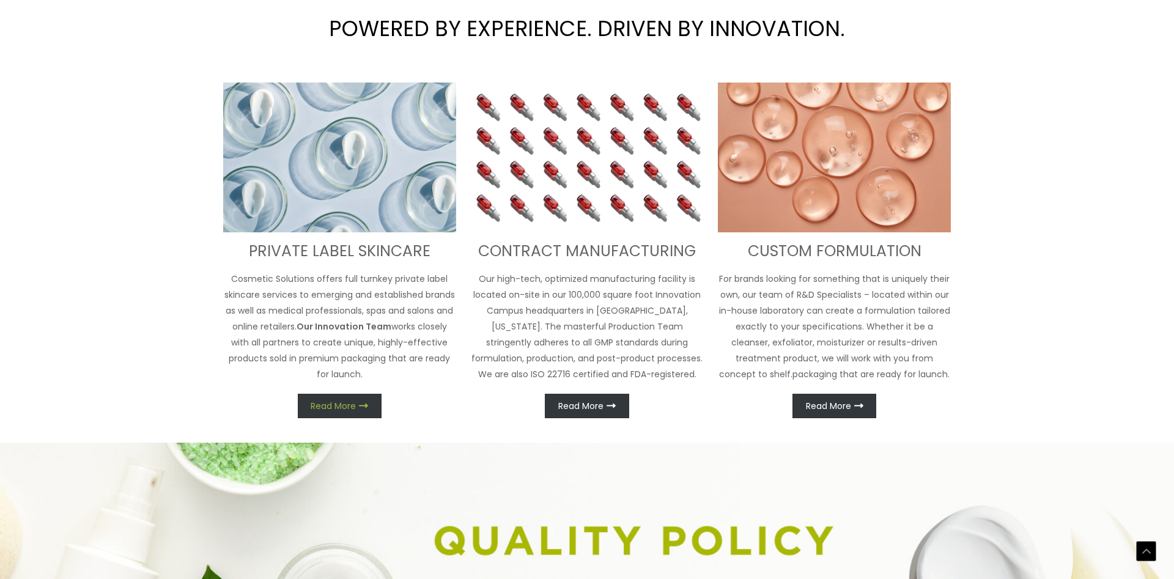
click at [340, 403] on span "Read More" at bounding box center [333, 406] width 45 height 9
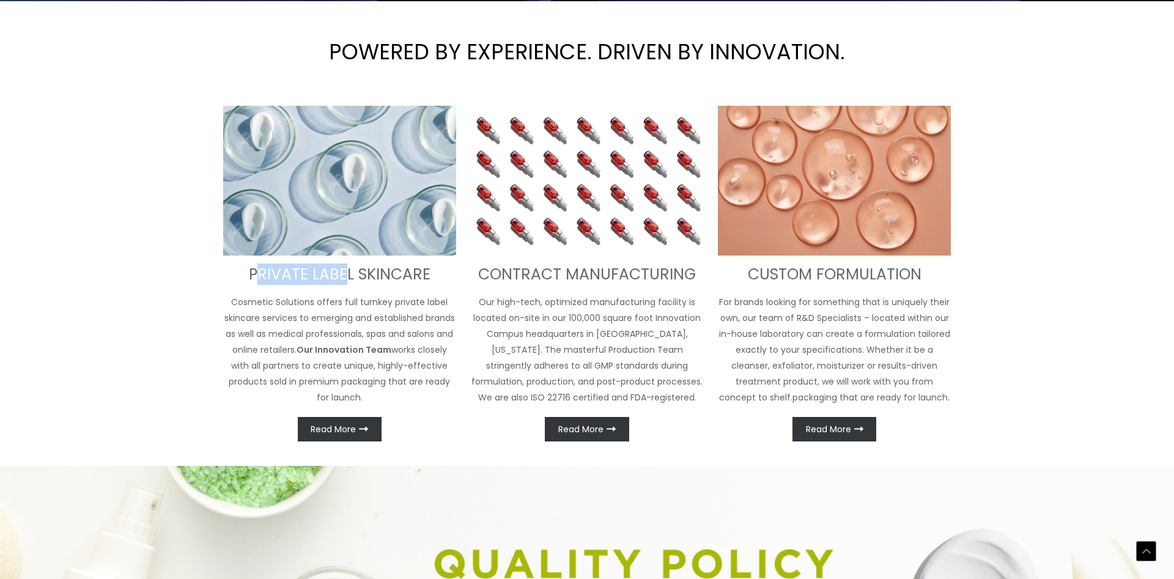
drag, startPoint x: 262, startPoint y: 274, endPoint x: 241, endPoint y: 279, distance: 20.9
click at [343, 276] on h3 "PRIVATE LABEL SKINCARE" at bounding box center [339, 275] width 233 height 20
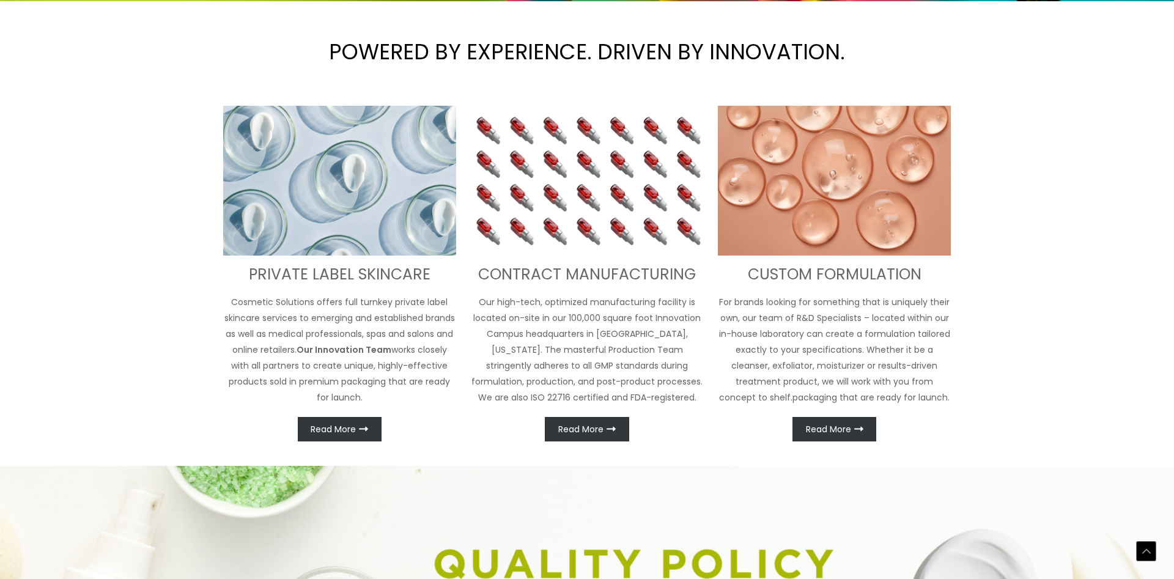
click at [252, 274] on h3 "PRIVATE LABEL SKINCARE" at bounding box center [339, 275] width 233 height 20
drag, startPoint x: 251, startPoint y: 271, endPoint x: 432, endPoint y: 279, distance: 181.7
click at [432, 279] on h3 "PRIVATE LABEL SKINCARE" at bounding box center [339, 275] width 233 height 20
copy h3 "PRIVATE LABEL SKINCARE"
